Goal: Register for event/course

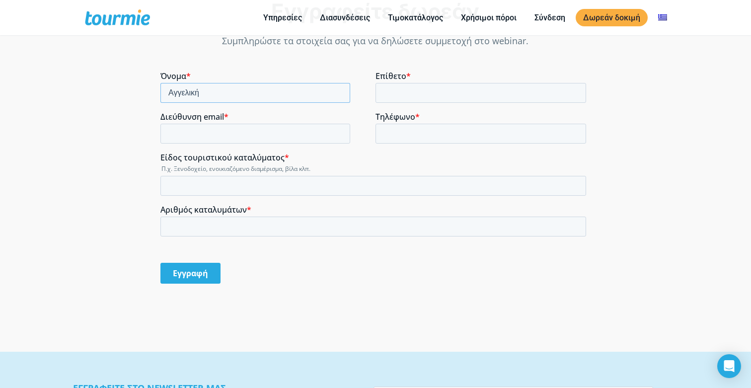
type input "Αγγελική"
type input "Λιάγκα"
click at [339, 135] on input "Διεύθυνση email *" at bounding box center [255, 134] width 190 height 20
click at [272, 136] on input "Διεύθυνση email *" at bounding box center [255, 134] width 190 height 20
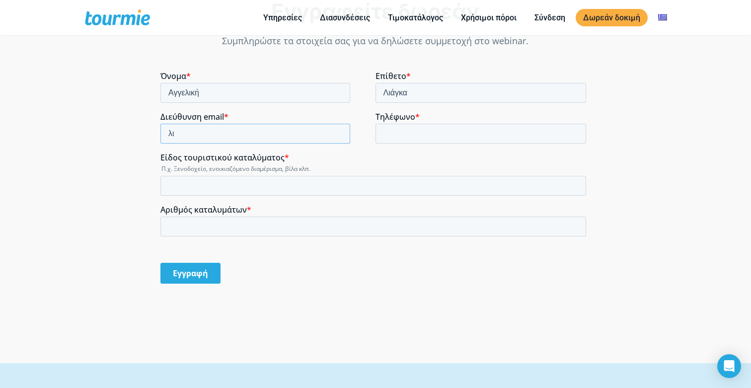
type input "λ"
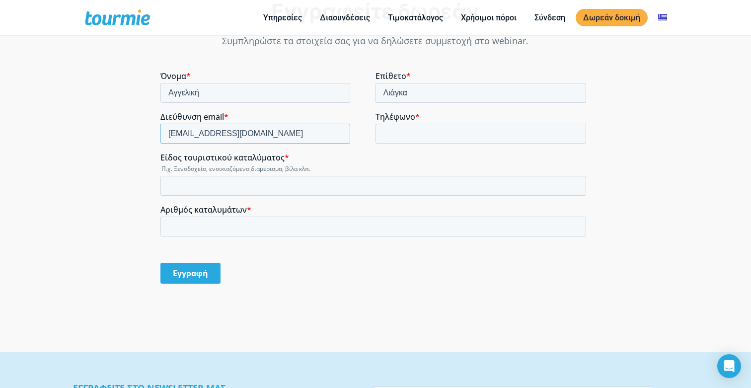
type input "[EMAIL_ADDRESS][DOMAIN_NAME]"
type input "6932604136"
click at [378, 187] on input "Είδος τουριστικού καταλύματος *" at bounding box center [373, 186] width 426 height 20
type input "E"
type input "B"
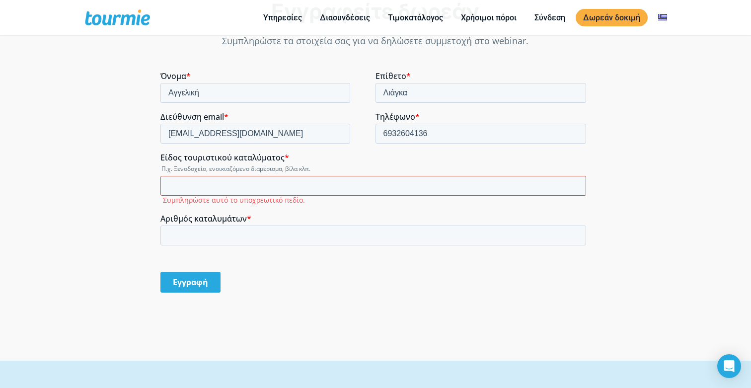
type input "Ω"
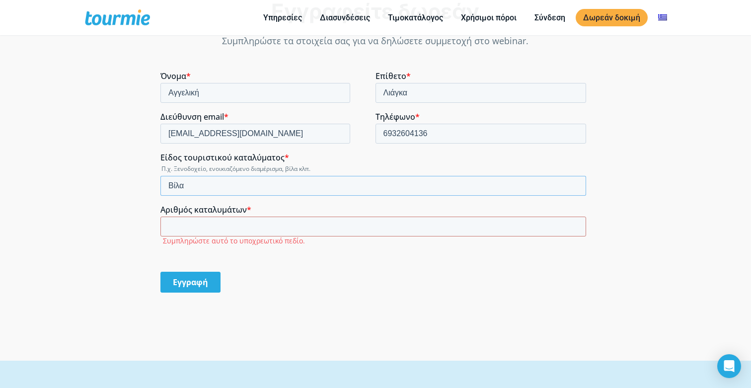
type input "Βίλα"
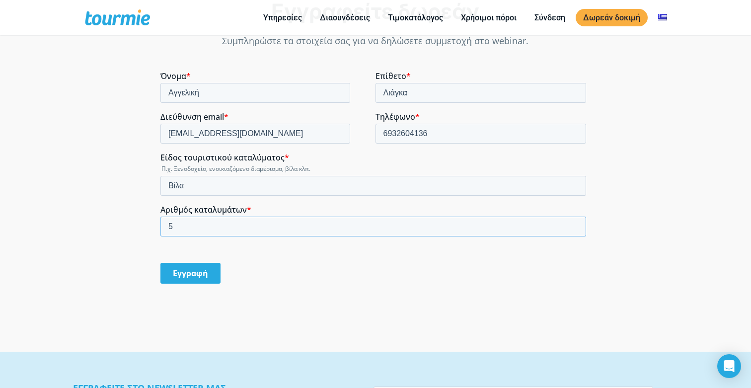
type input "5"
click at [208, 274] on input "Εγγραφή" at bounding box center [190, 273] width 60 height 21
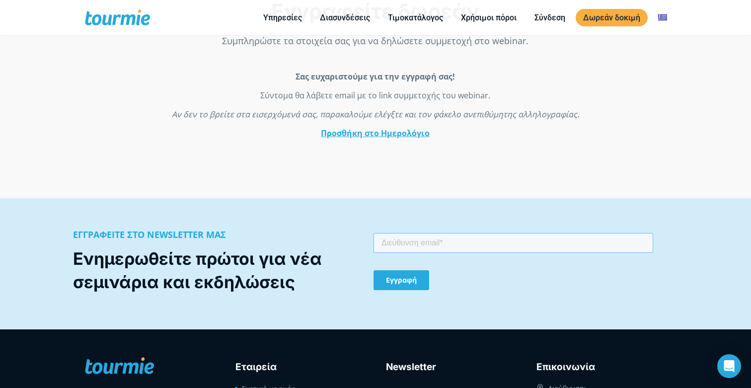
click at [404, 242] on input "email" at bounding box center [513, 243] width 280 height 20
type input "[EMAIL_ADDRESS][DOMAIN_NAME]"
click at [401, 285] on input "Εγγραφή" at bounding box center [401, 280] width 56 height 20
